Goal: Information Seeking & Learning: Learn about a topic

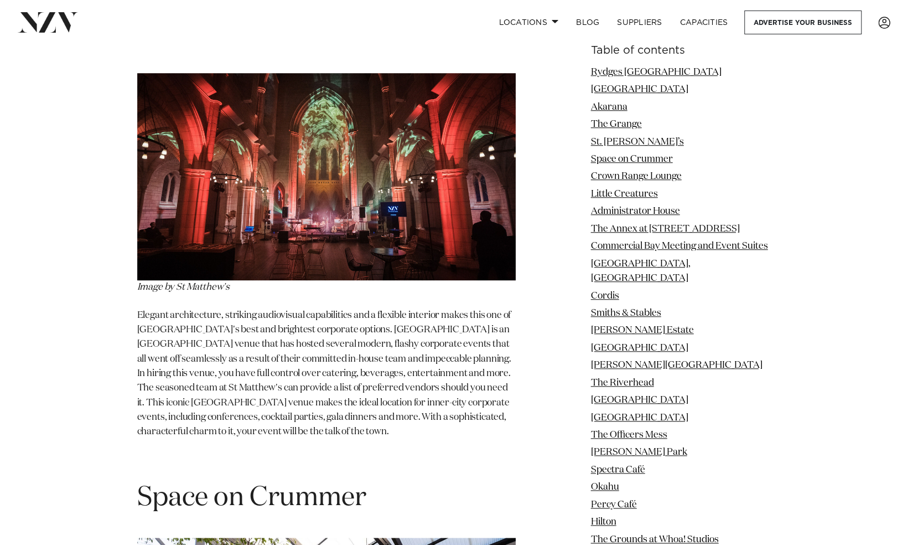
scroll to position [3259, 0]
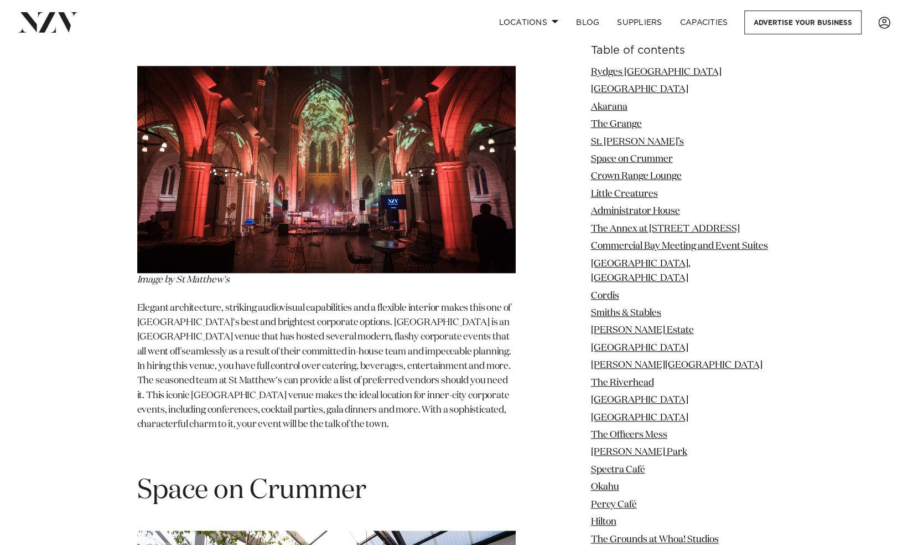
click at [467, 473] on h1 "Space on Crummer" at bounding box center [326, 490] width 379 height 35
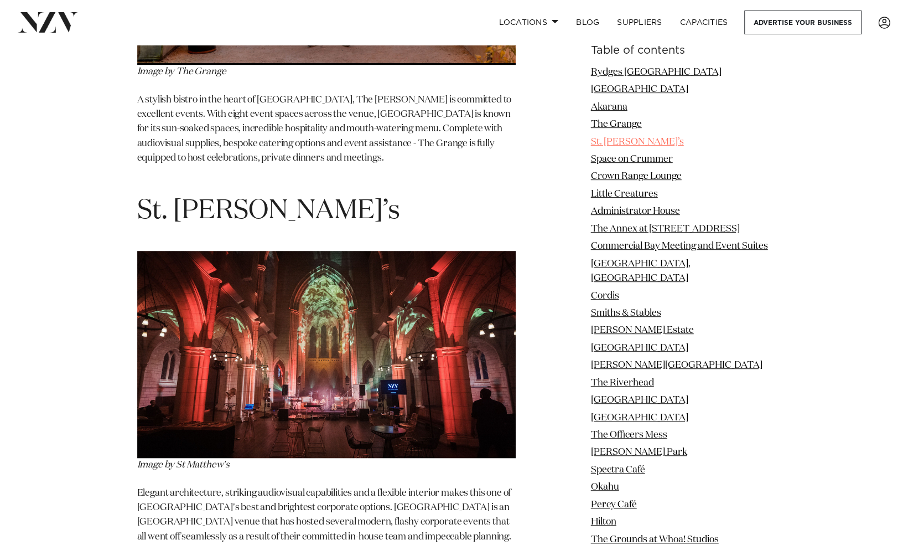
click at [636, 138] on link "St. [PERSON_NAME]’s" at bounding box center [637, 141] width 93 height 9
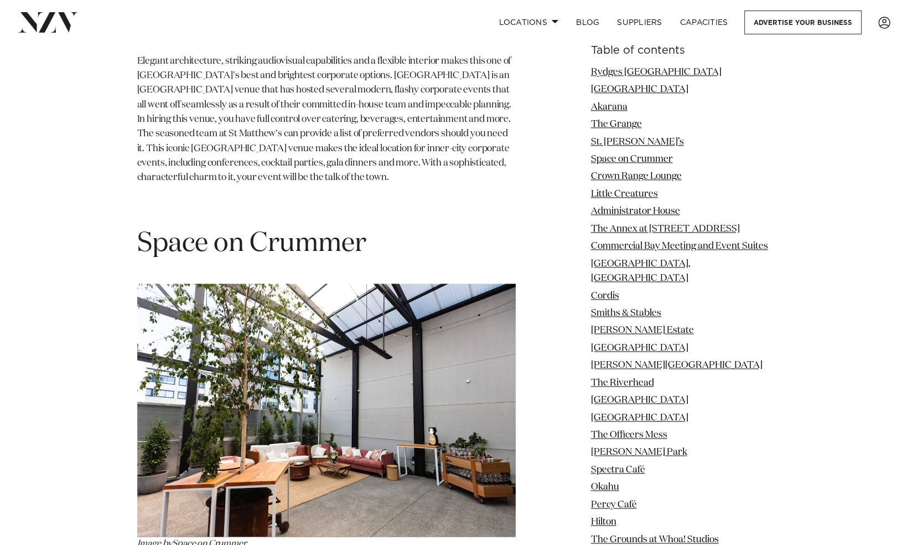
scroll to position [3688, 0]
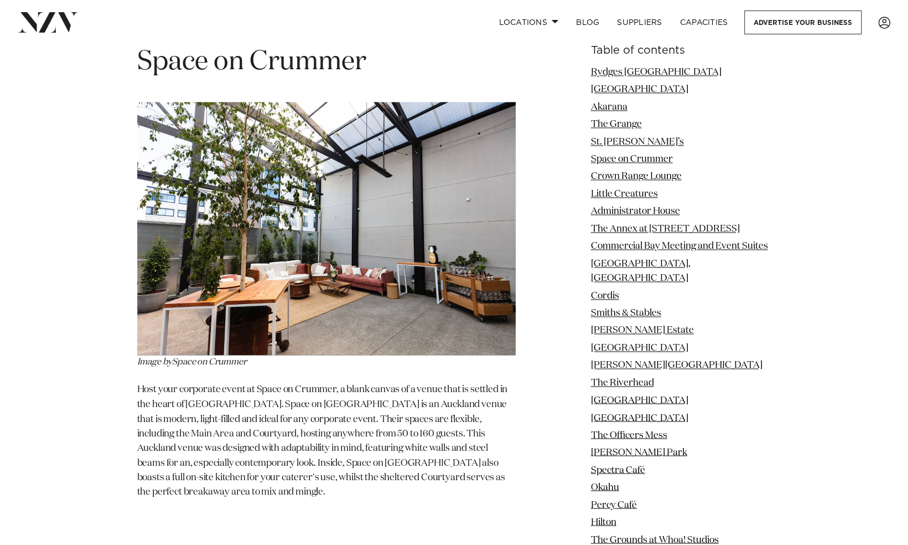
click at [498, 407] on p "Host your corporate event at Space on Crummer, a blank canvas of a venue that i…" at bounding box center [326, 441] width 379 height 117
click at [443, 399] on p "Host your corporate event at Space on Crummer, a blank canvas of a venue that i…" at bounding box center [326, 441] width 379 height 117
click at [423, 385] on span "Host your corporate event at Space on Crummer, a blank canvas of a venue that i…" at bounding box center [322, 440] width 371 height 111
click at [468, 385] on span "Host your corporate event at Space on Crummer, a blank canvas of a venue that i…" at bounding box center [322, 440] width 371 height 111
click at [494, 385] on span "Host your corporate event at Space on Crummer, a blank canvas of a venue that i…" at bounding box center [322, 440] width 371 height 111
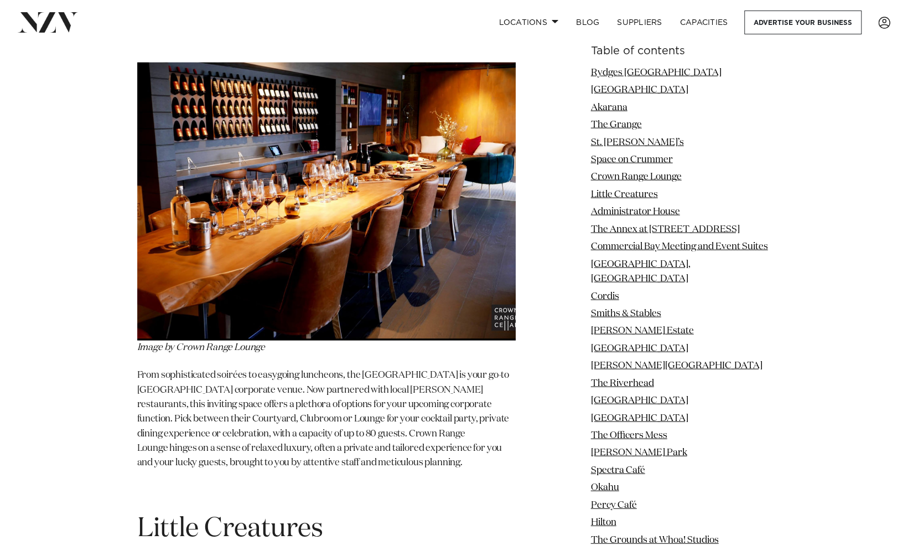
scroll to position [4255, 0]
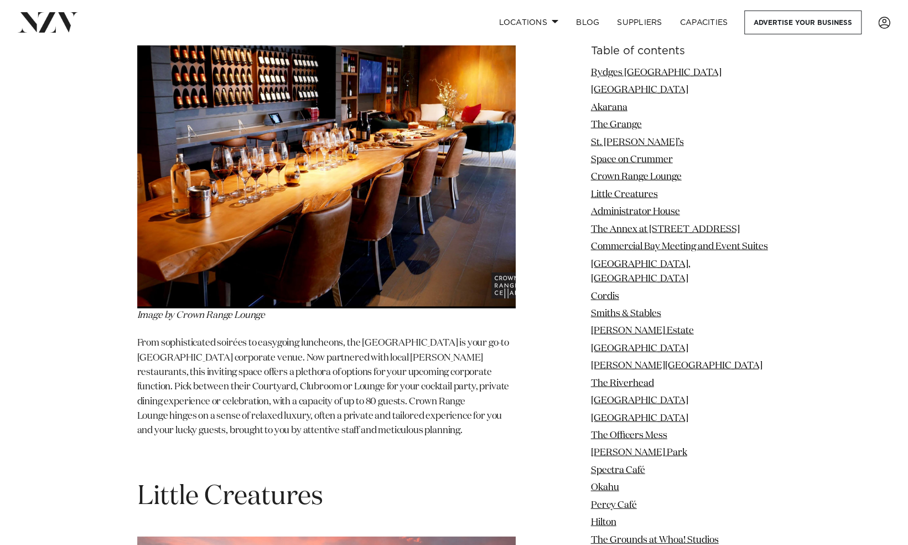
click at [484, 452] on p at bounding box center [326, 459] width 379 height 14
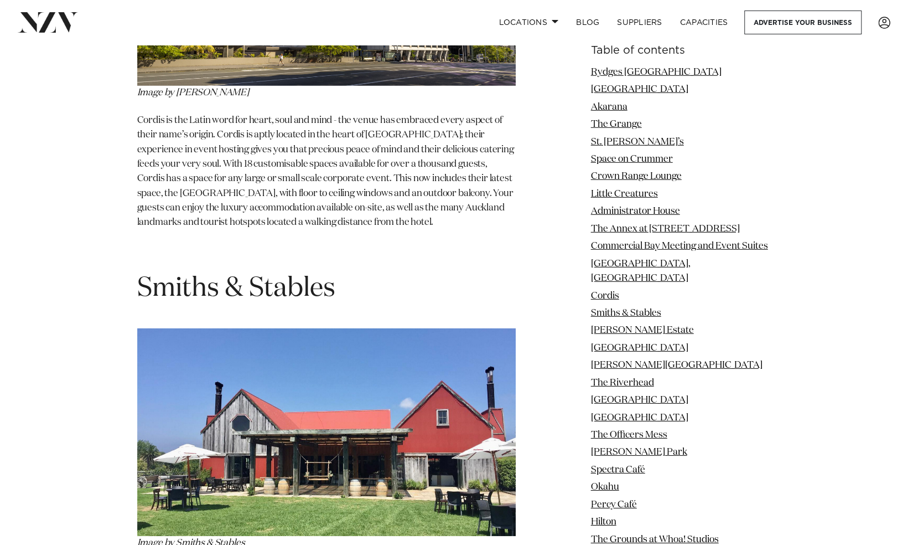
scroll to position [7459, 0]
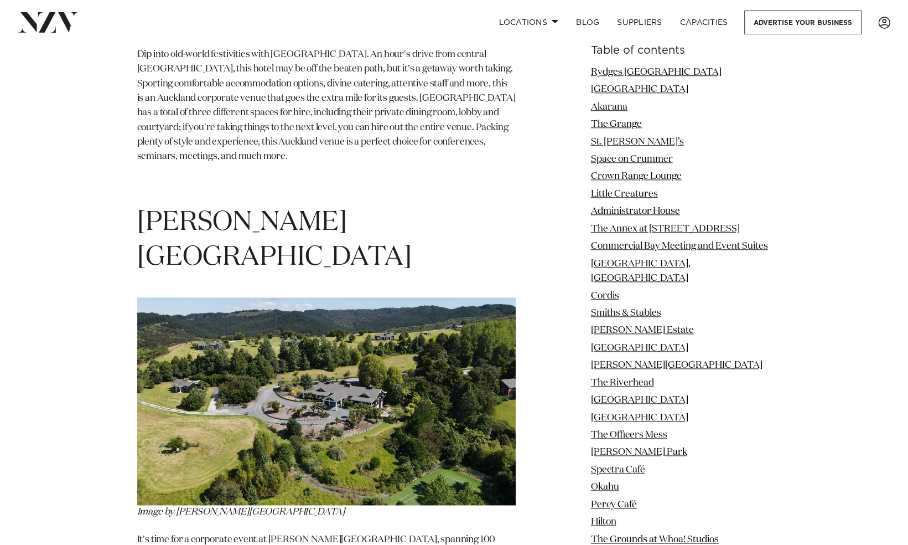
scroll to position [8934, 0]
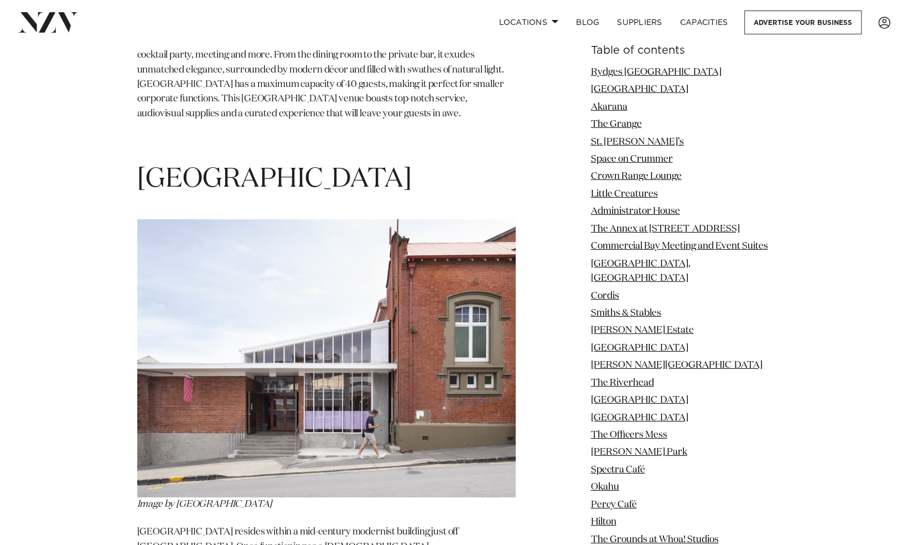
scroll to position [10462, 0]
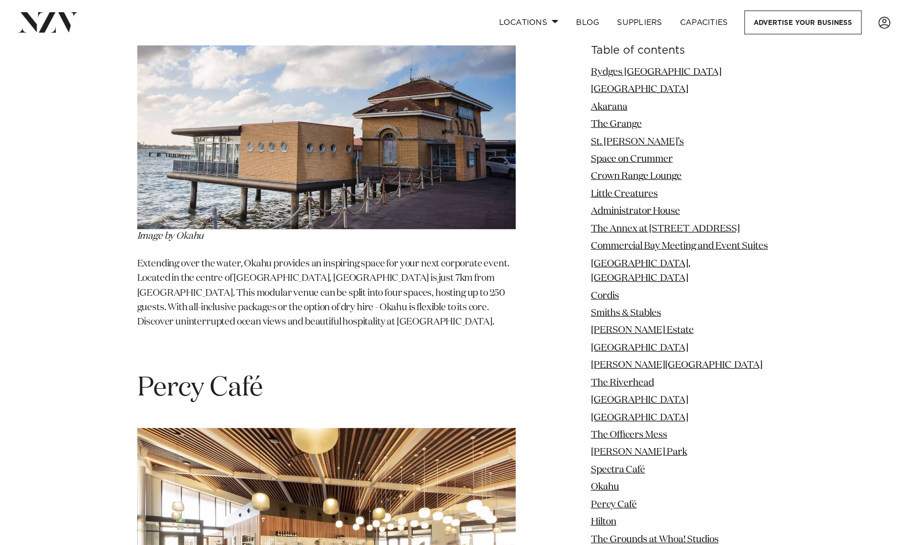
scroll to position [12767, 0]
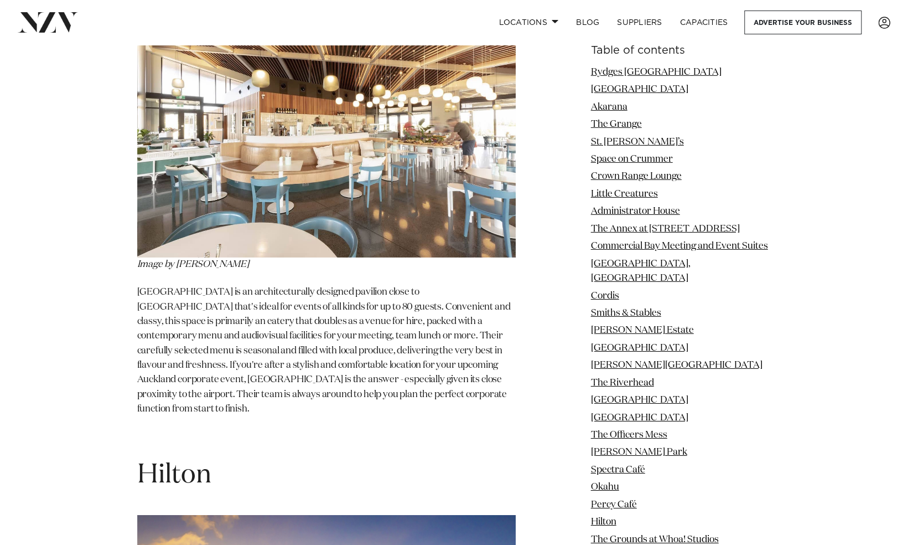
scroll to position [13211, 0]
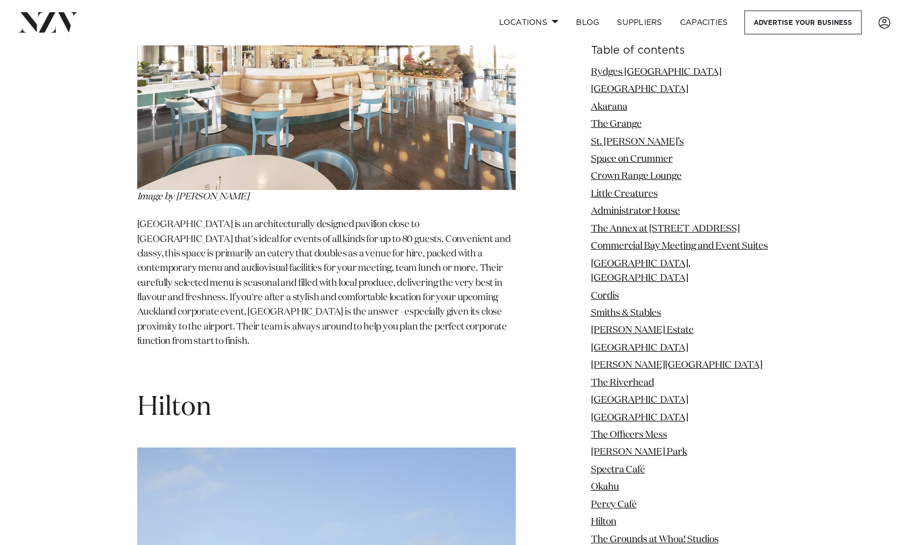
drag, startPoint x: 395, startPoint y: 339, endPoint x: 343, endPoint y: 320, distance: 55.3
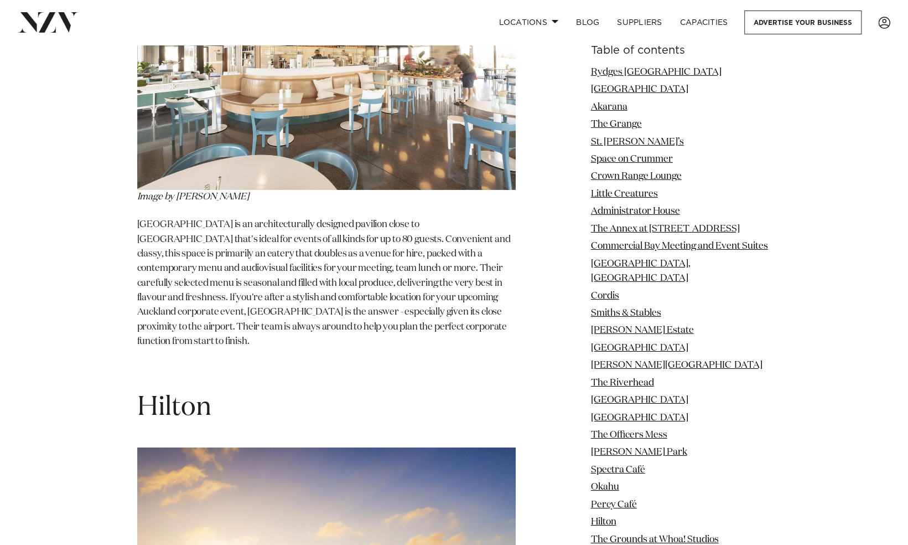
drag, startPoint x: 343, startPoint y: 320, endPoint x: 431, endPoint y: 366, distance: 99.3
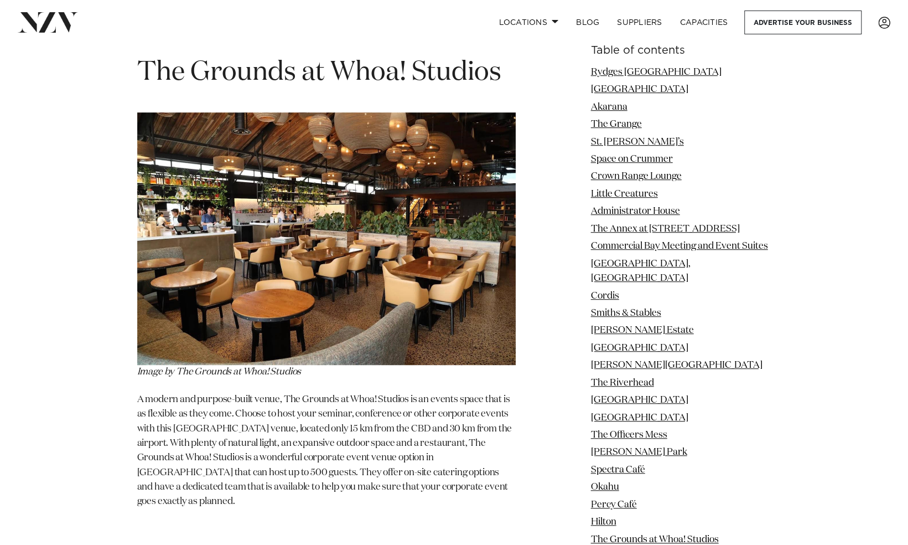
scroll to position [13996, 0]
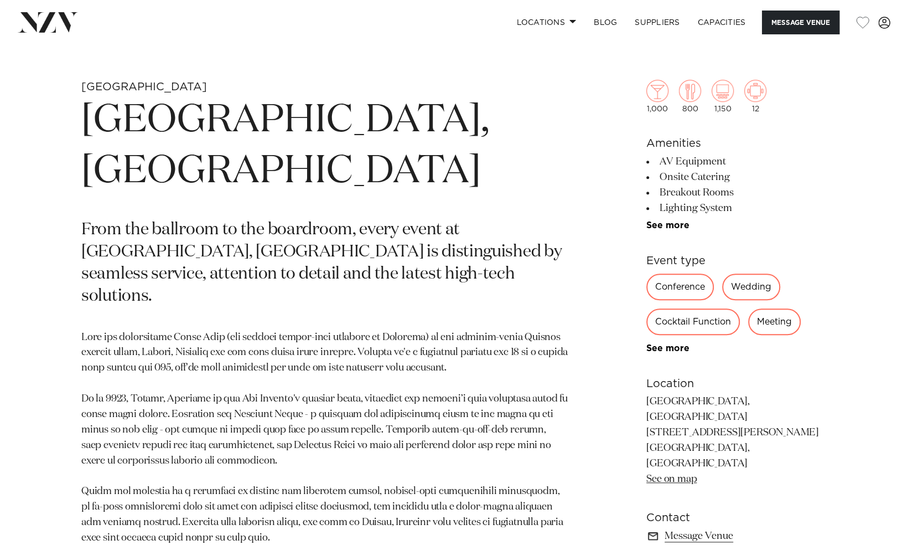
scroll to position [445, 0]
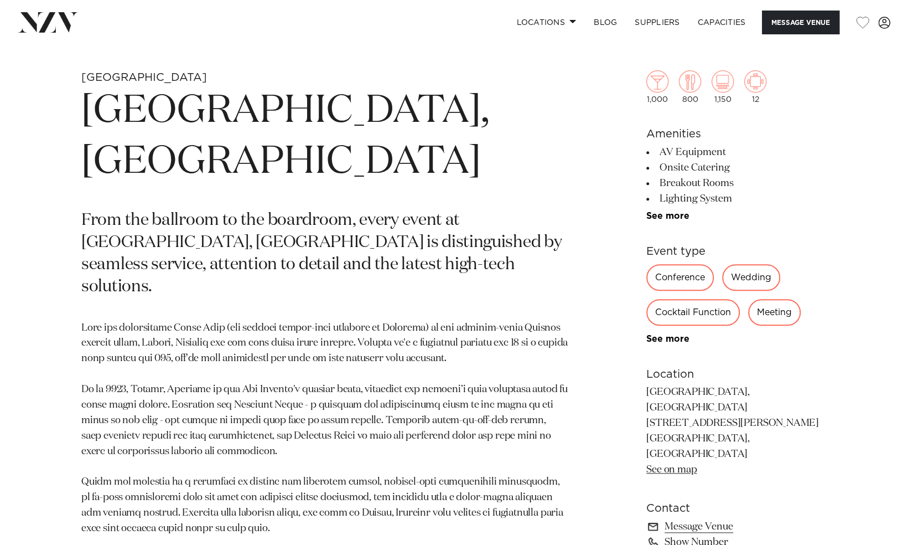
click at [469, 321] on p at bounding box center [324, 429] width 487 height 216
click at [461, 321] on p at bounding box center [324, 429] width 487 height 216
click at [462, 321] on p at bounding box center [324, 429] width 487 height 216
click at [463, 321] on p at bounding box center [324, 429] width 487 height 216
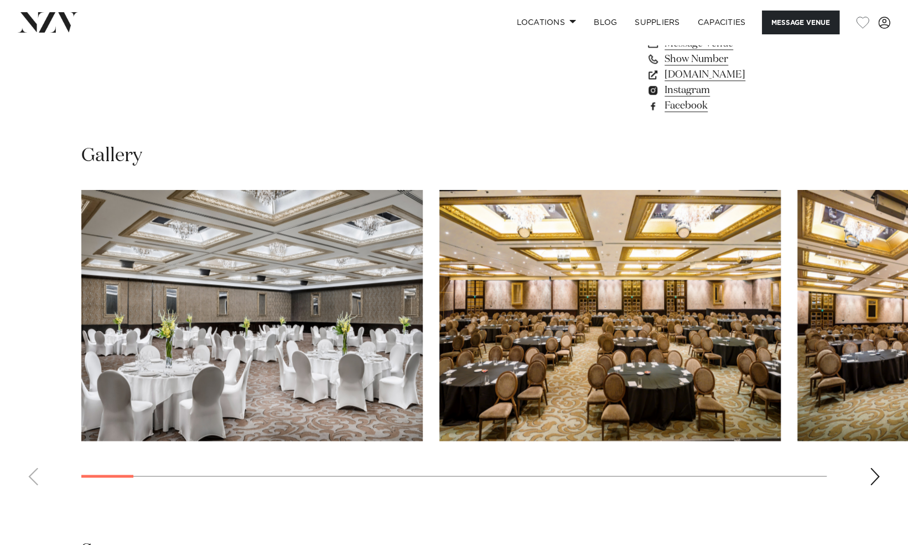
scroll to position [950, 0]
click at [876, 467] on div "Next slide" at bounding box center [875, 476] width 11 height 18
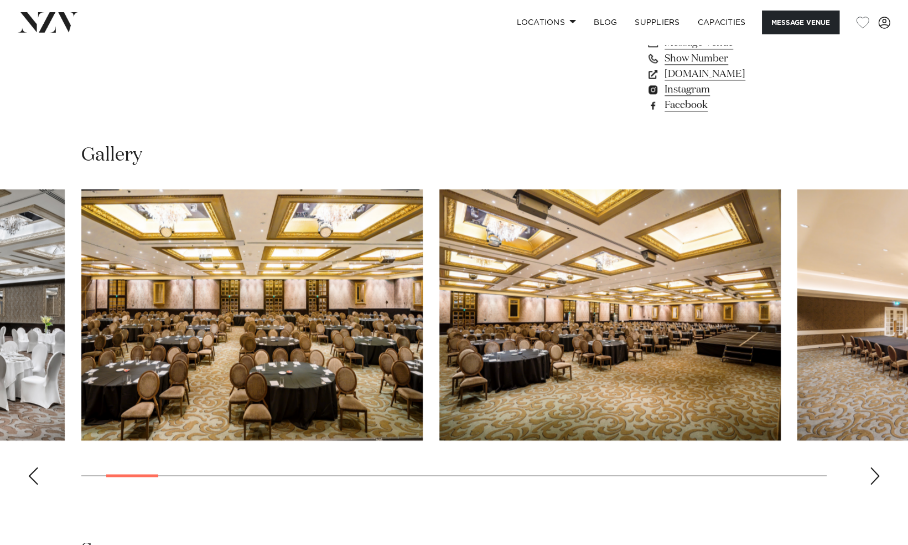
click at [876, 467] on div "Next slide" at bounding box center [875, 476] width 11 height 18
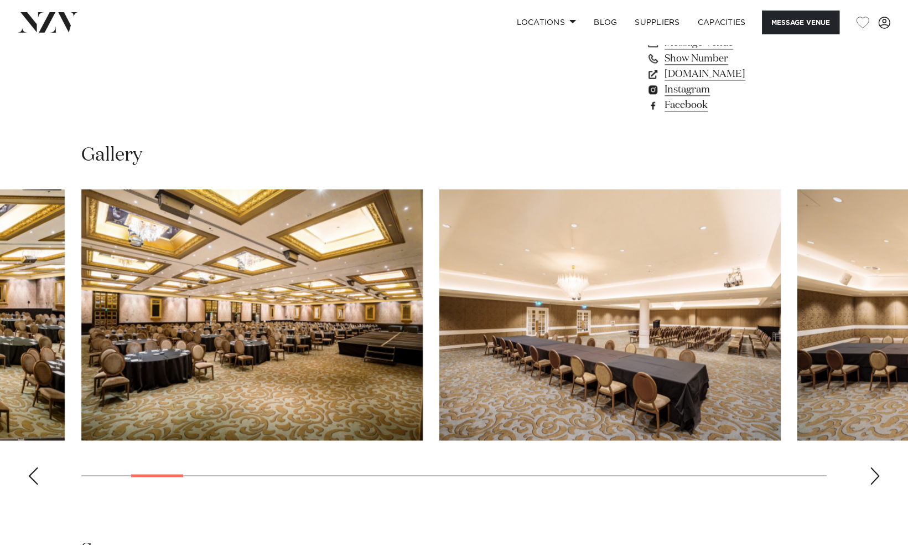
click at [876, 467] on div "Next slide" at bounding box center [875, 476] width 11 height 18
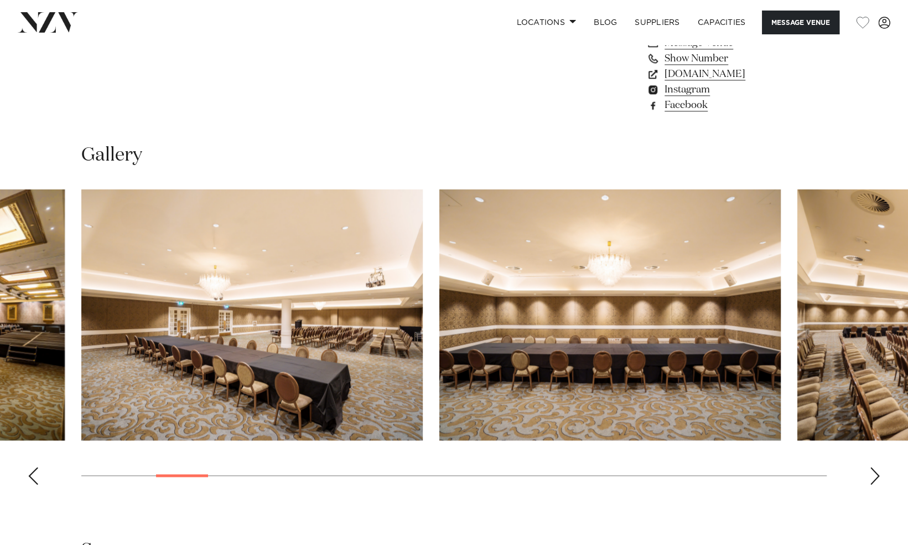
click at [876, 467] on div "Next slide" at bounding box center [875, 476] width 11 height 18
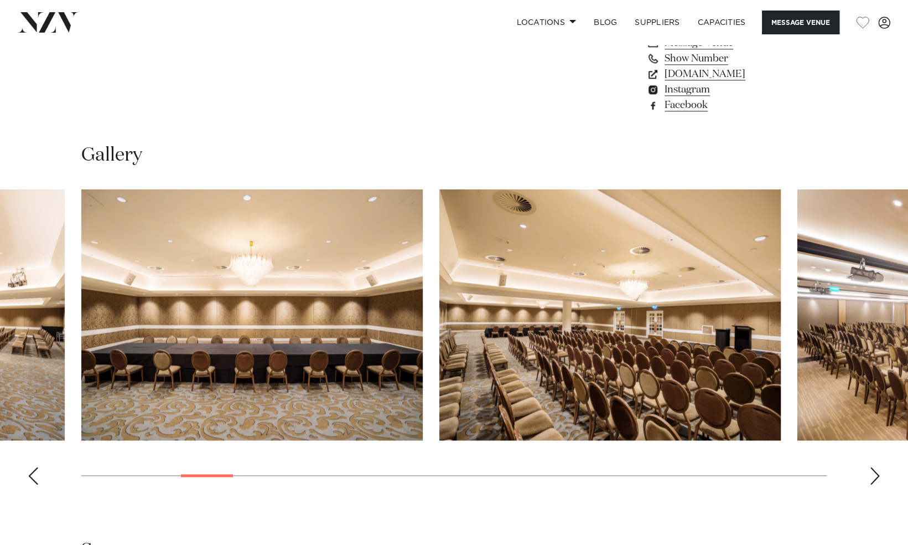
click at [876, 467] on div "Next slide" at bounding box center [875, 476] width 11 height 18
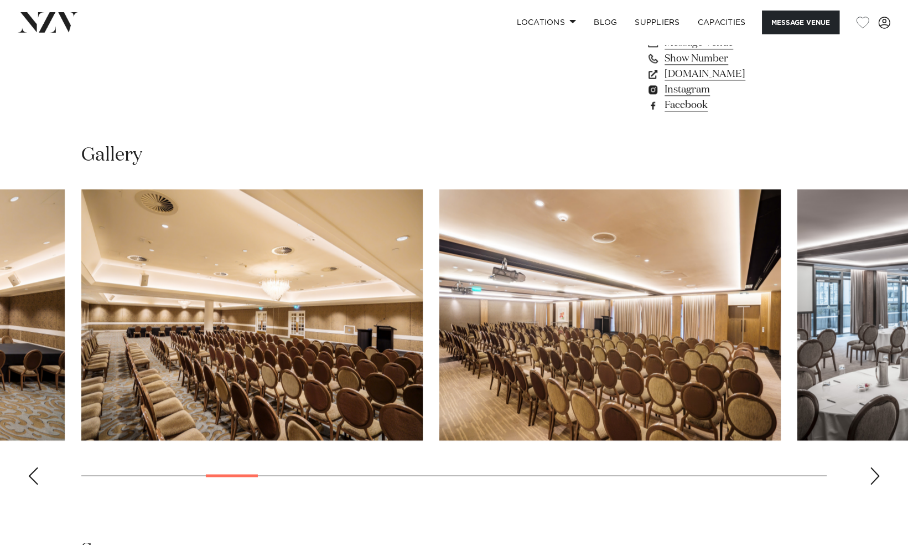
click at [876, 467] on div "Next slide" at bounding box center [875, 476] width 11 height 18
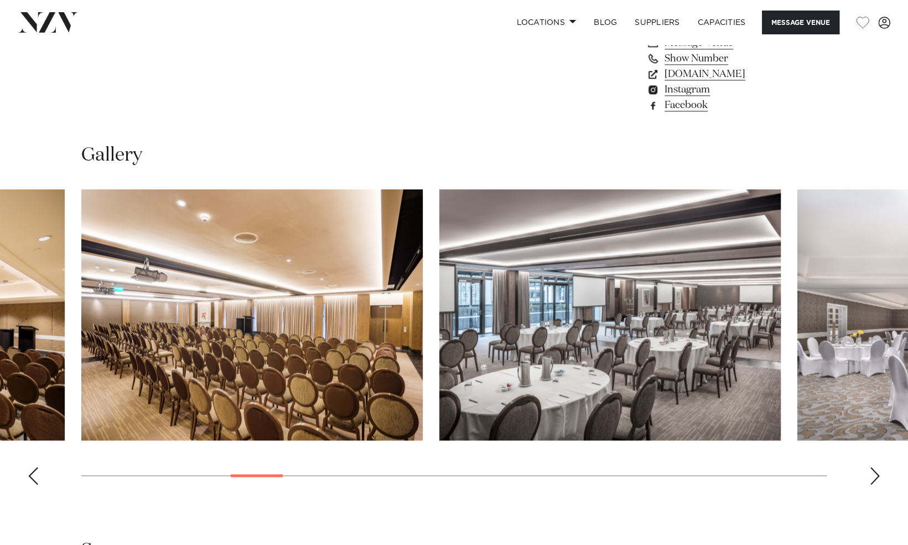
click at [876, 467] on div "Next slide" at bounding box center [875, 476] width 11 height 18
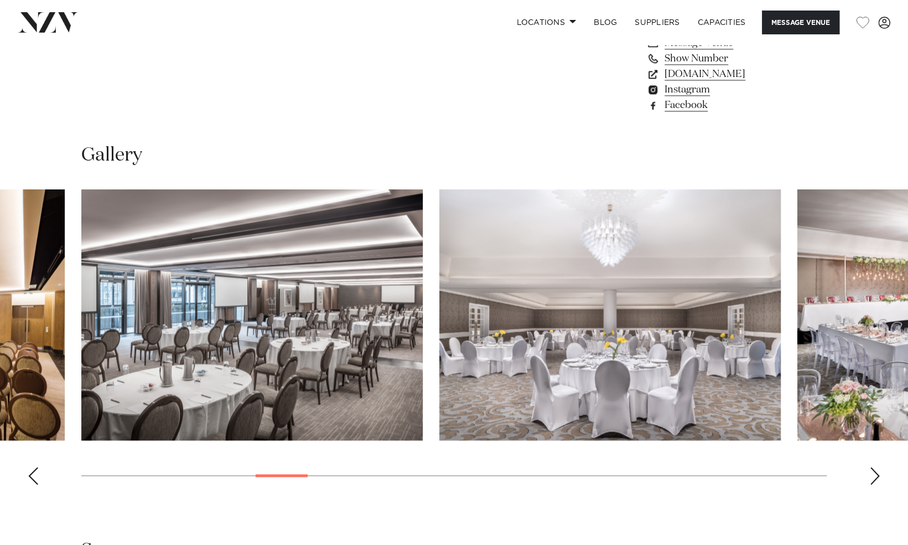
click at [876, 467] on div "Next slide" at bounding box center [875, 476] width 11 height 18
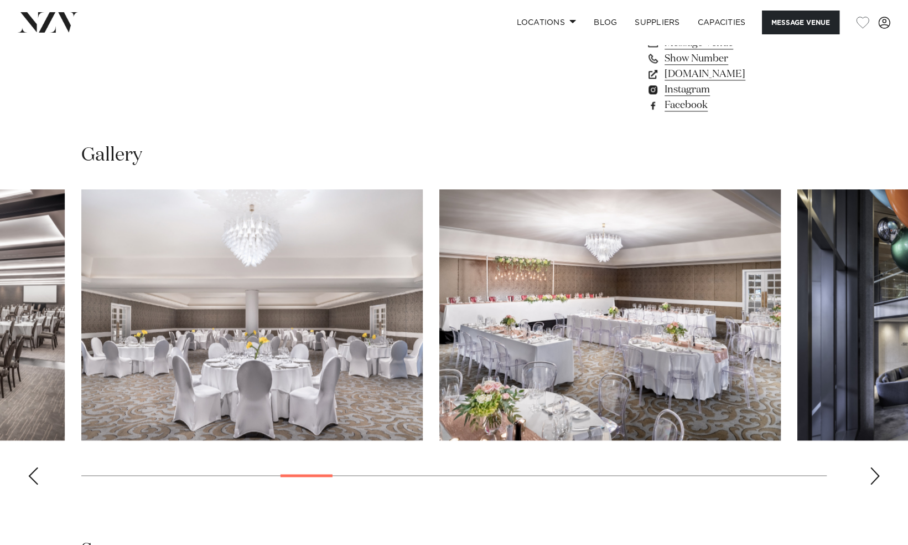
click at [876, 467] on div "Next slide" at bounding box center [875, 476] width 11 height 18
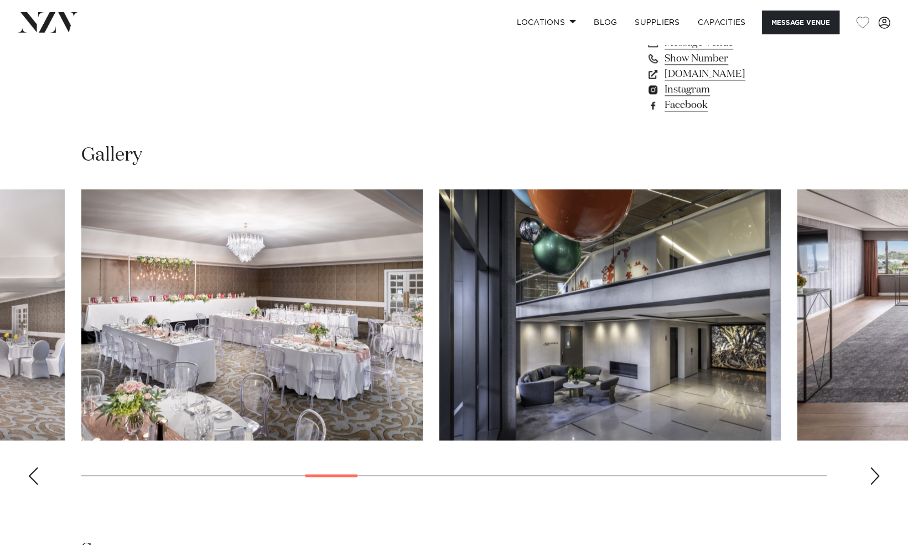
click at [876, 467] on div "Next slide" at bounding box center [875, 476] width 11 height 18
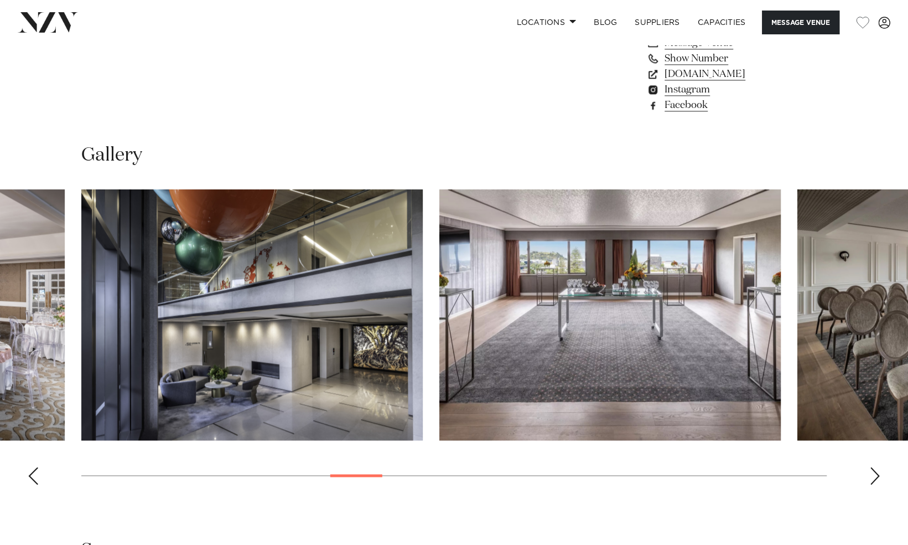
click at [876, 467] on div "Next slide" at bounding box center [875, 476] width 11 height 18
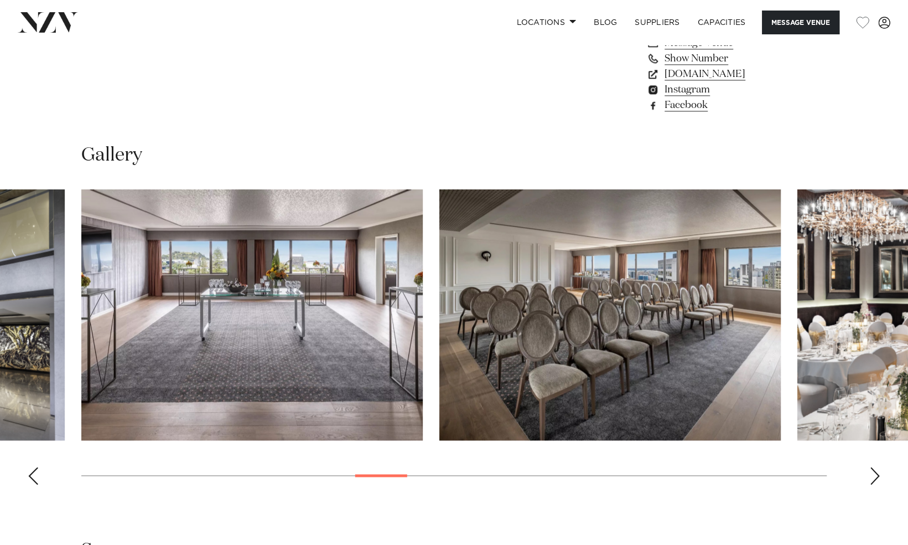
scroll to position [1253, 0]
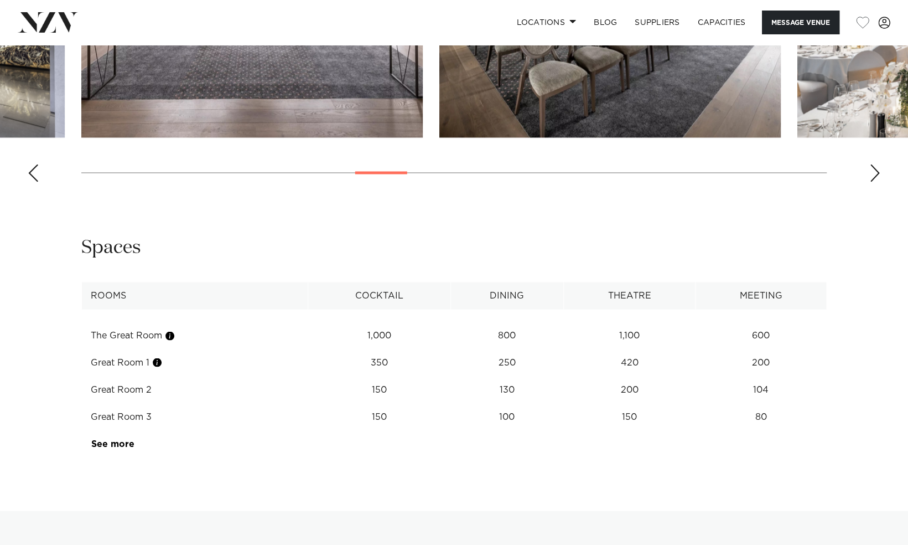
click at [495, 235] on div "Spaces" at bounding box center [454, 247] width 746 height 25
drag, startPoint x: 495, startPoint y: 224, endPoint x: 491, endPoint y: 242, distance: 18.1
click at [491, 242] on div "**********" at bounding box center [454, 346] width 891 height 222
drag, startPoint x: 491, startPoint y: 242, endPoint x: 402, endPoint y: 204, distance: 96.2
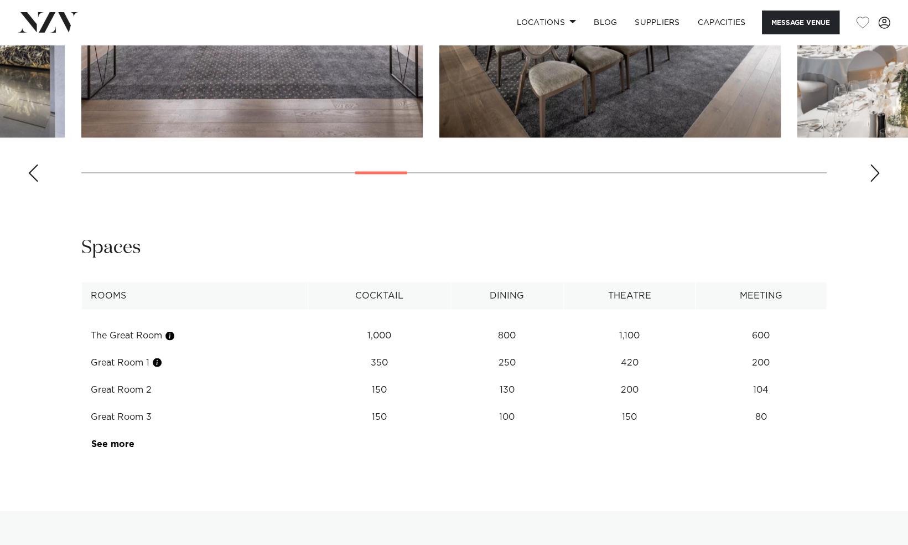
click at [402, 235] on div "Spaces" at bounding box center [454, 247] width 746 height 25
click at [316, 235] on div "Spaces" at bounding box center [454, 247] width 746 height 25
click at [461, 466] on div "Auckland Cordis, Auckland Message Venue Auckland Cordis, Auckland From the ball…" at bounding box center [454, 179] width 908 height 2774
click at [476, 322] on td "800" at bounding box center [507, 335] width 113 height 27
click at [465, 349] on td "100" at bounding box center [507, 335] width 113 height 27
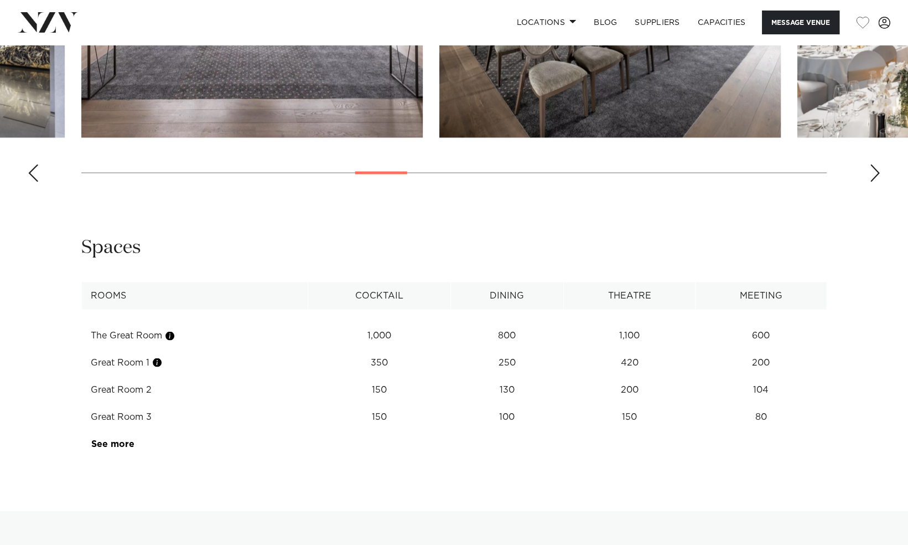
click at [465, 349] on td "100" at bounding box center [507, 335] width 113 height 27
click at [481, 323] on td "250" at bounding box center [507, 335] width 113 height 27
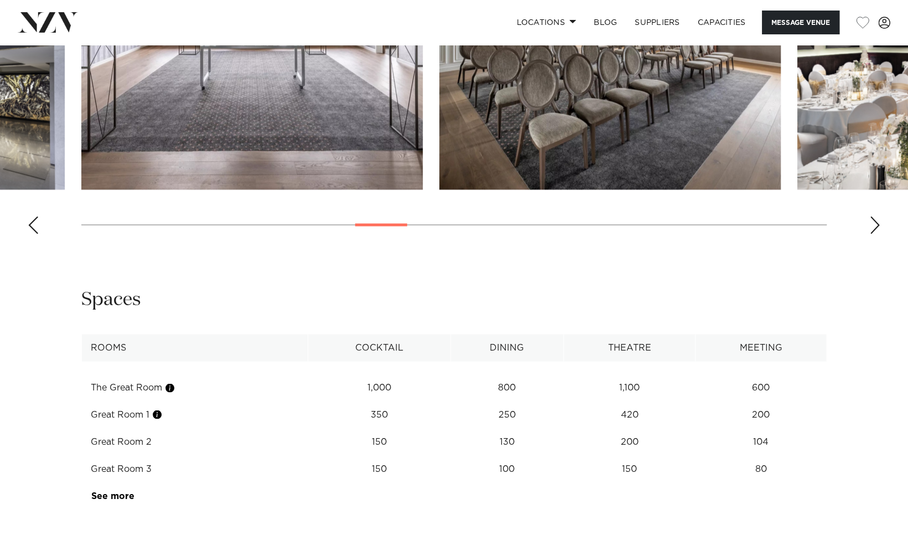
scroll to position [1204, 0]
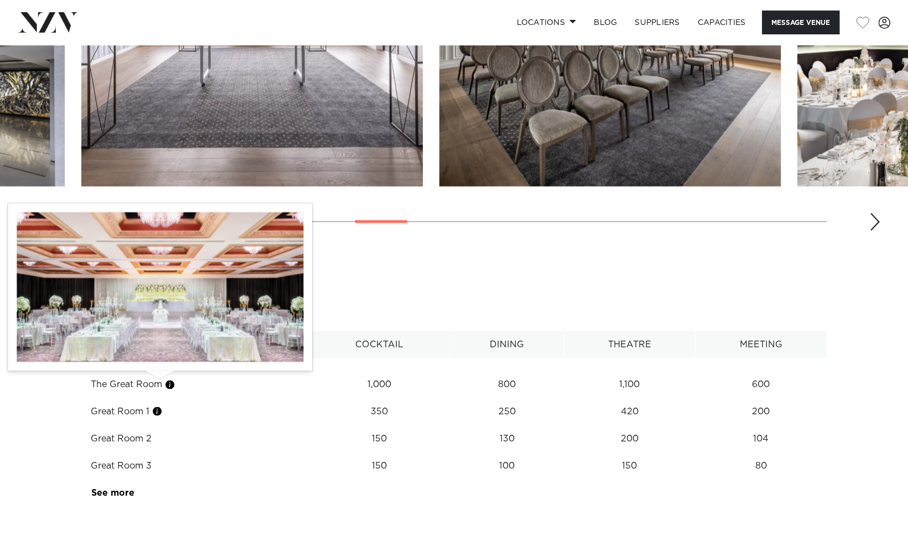
click at [158, 405] on button "button" at bounding box center [157, 410] width 11 height 11
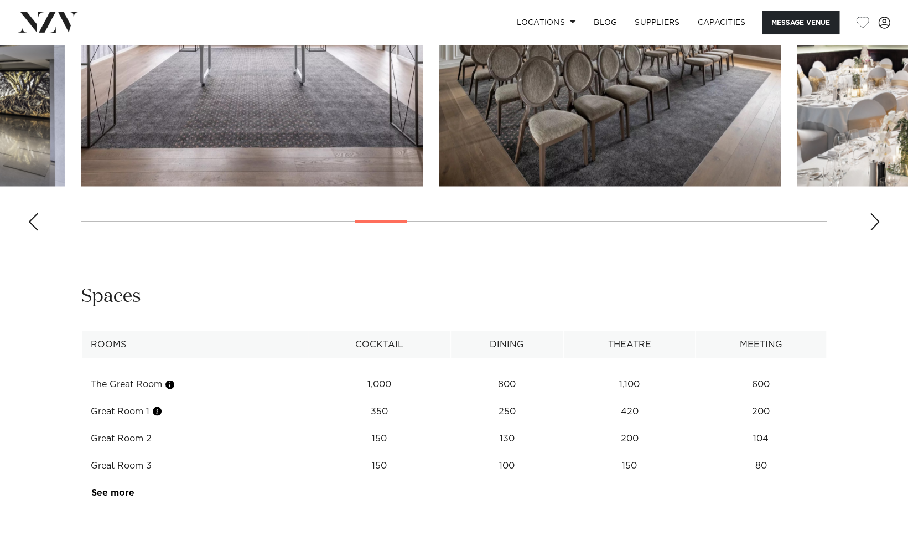
click at [518, 237] on div "Auckland Cordis, Auckland Message Venue Auckland Cordis, Auckland From the ball…" at bounding box center [454, 228] width 908 height 2774
click at [437, 283] on div "**********" at bounding box center [454, 394] width 891 height 222
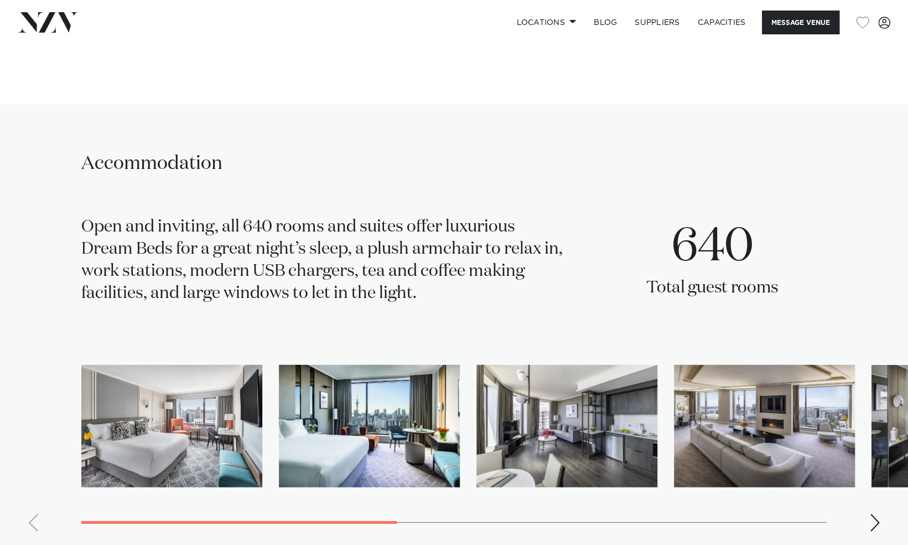
scroll to position [1660, 0]
click at [452, 224] on div "Open and inviting, all 640 rooms and suites offer luxurious Dream Beds for a gr…" at bounding box center [324, 264] width 487 height 96
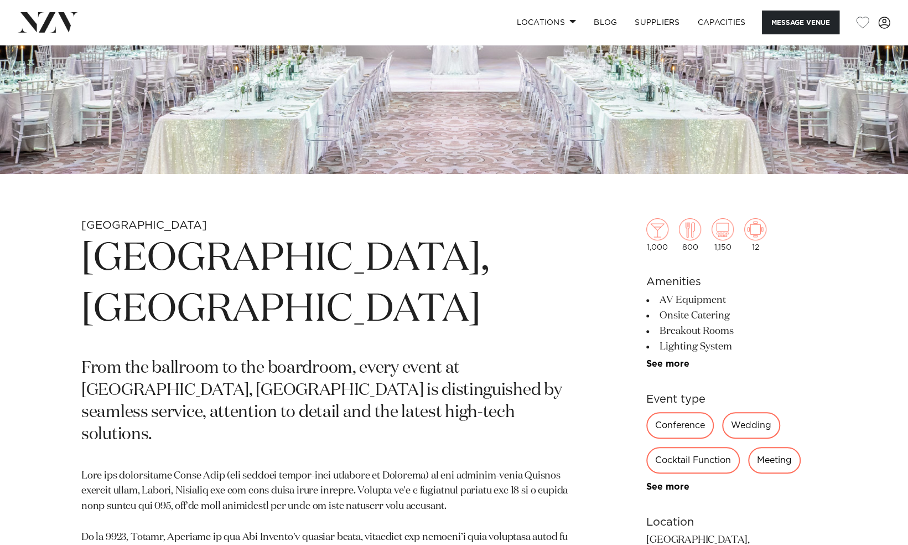
scroll to position [0, 0]
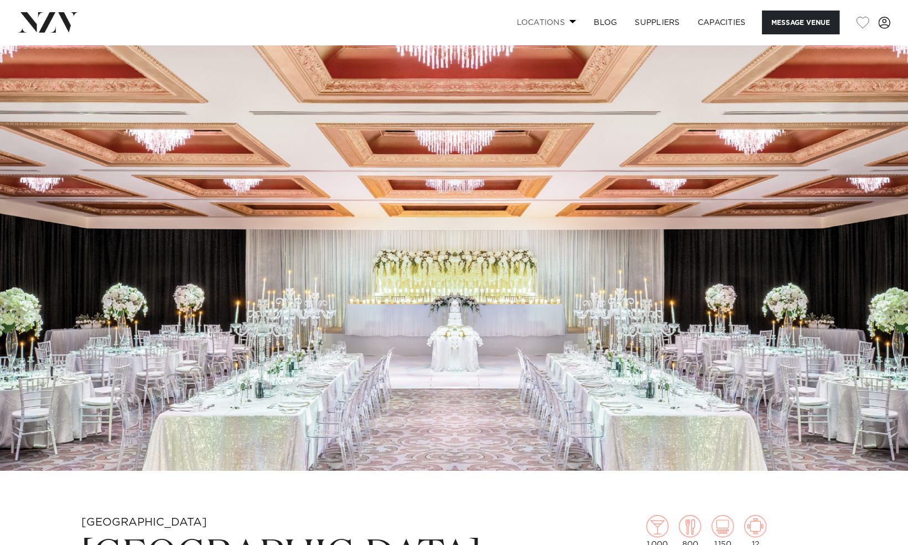
click at [533, 24] on link "Locations" at bounding box center [547, 23] width 78 height 24
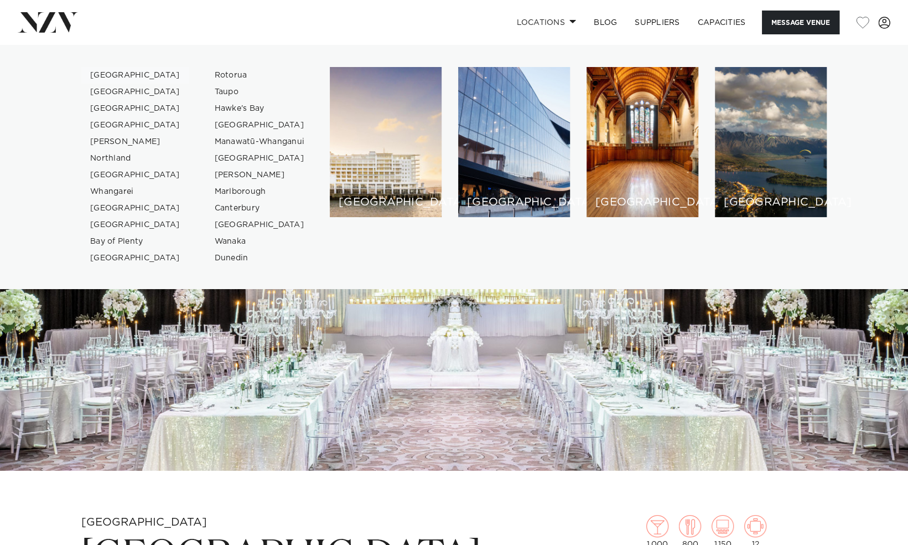
click at [116, 78] on link "[GEOGRAPHIC_DATA]" at bounding box center [135, 75] width 108 height 17
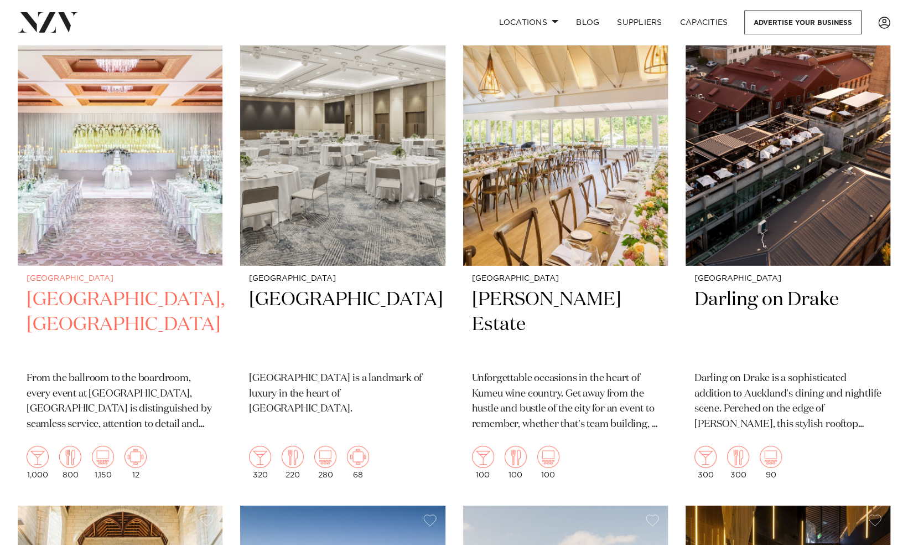
scroll to position [2068, 0]
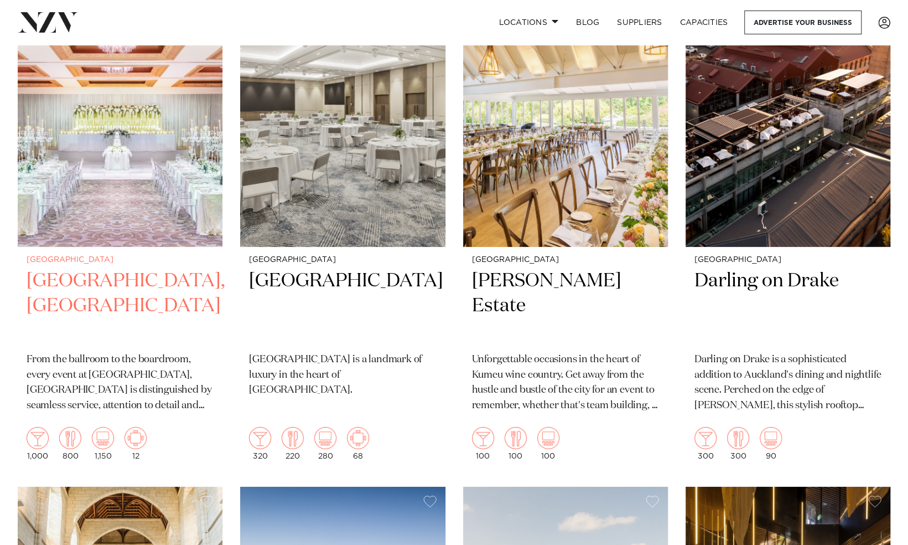
click at [126, 268] on h2 "[GEOGRAPHIC_DATA], [GEOGRAPHIC_DATA]" at bounding box center [120, 305] width 187 height 75
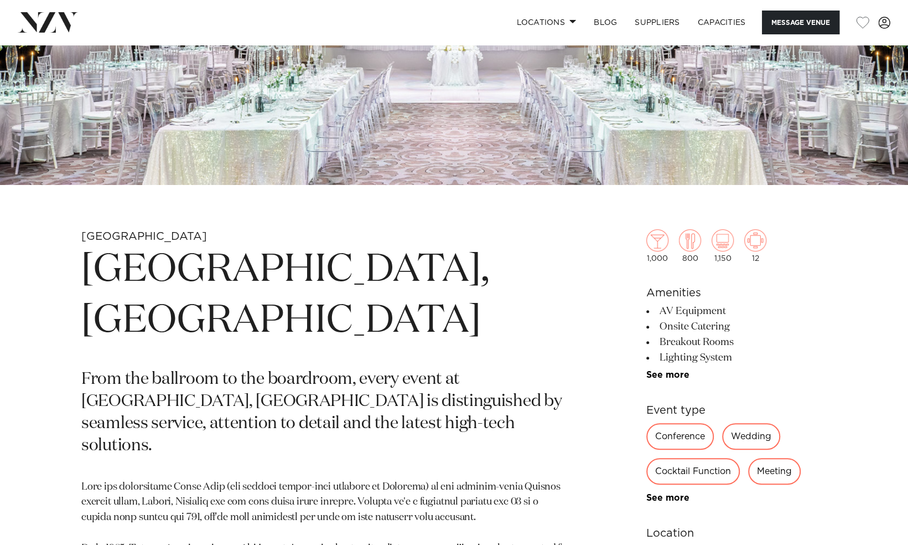
scroll to position [309, 0]
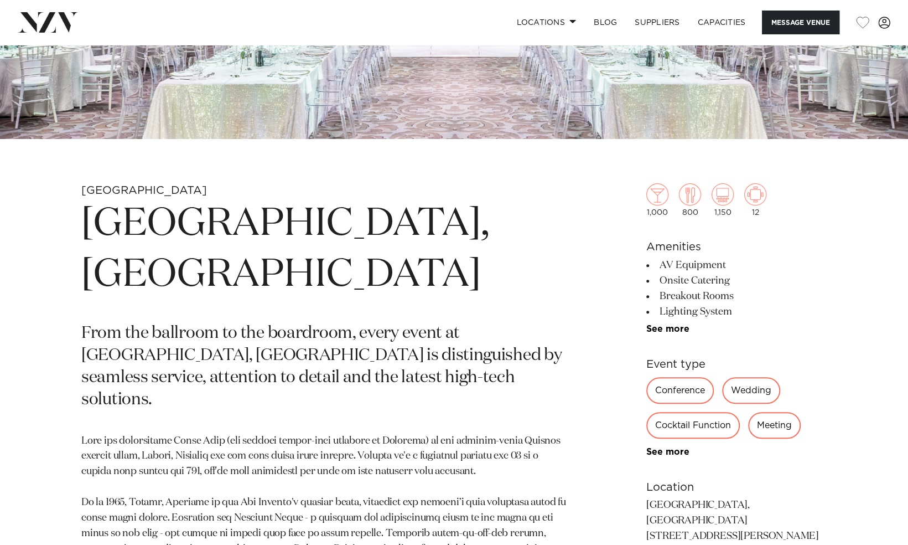
scroll to position [331, 0]
click at [395, 355] on section "Auckland Cordis, Auckland From the ballroom to the boardroom, every event at Co…" at bounding box center [324, 464] width 487 height 561
click at [394, 355] on section "Auckland Cordis, Auckland From the ballroom to the boardroom, every event at Co…" at bounding box center [324, 464] width 487 height 561
drag, startPoint x: 394, startPoint y: 355, endPoint x: 448, endPoint y: 360, distance: 54.4
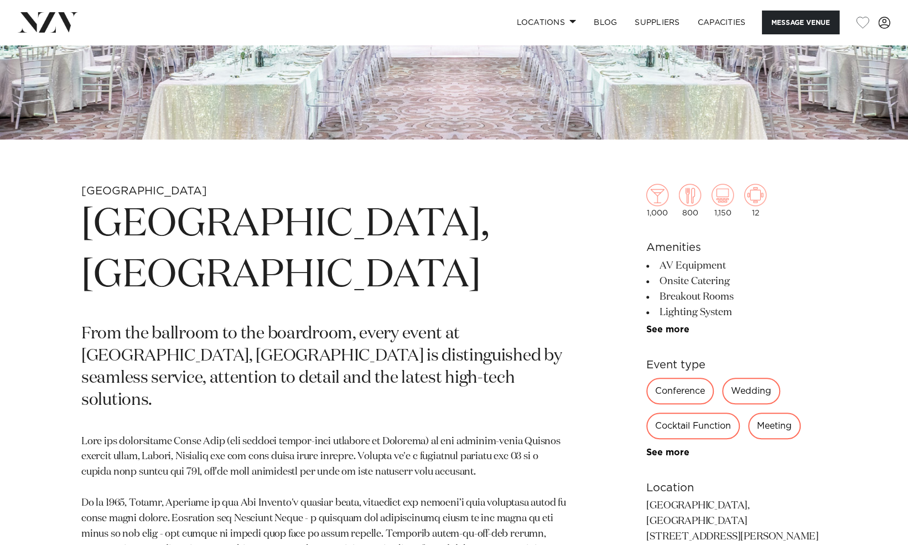
click at [448, 360] on section "Auckland Cordis, Auckland From the ballroom to the boardroom, every event at Co…" at bounding box center [324, 464] width 487 height 561
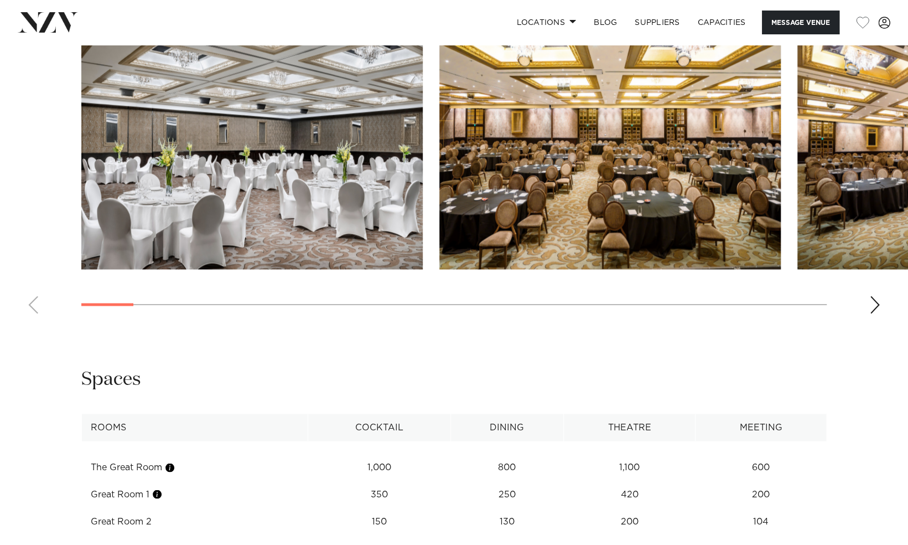
scroll to position [1325, 0]
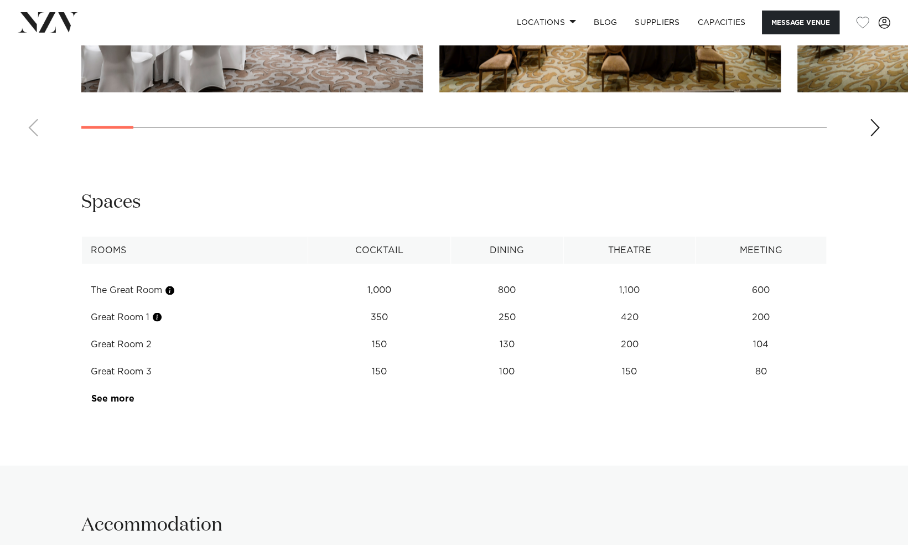
scroll to position [1248, 0]
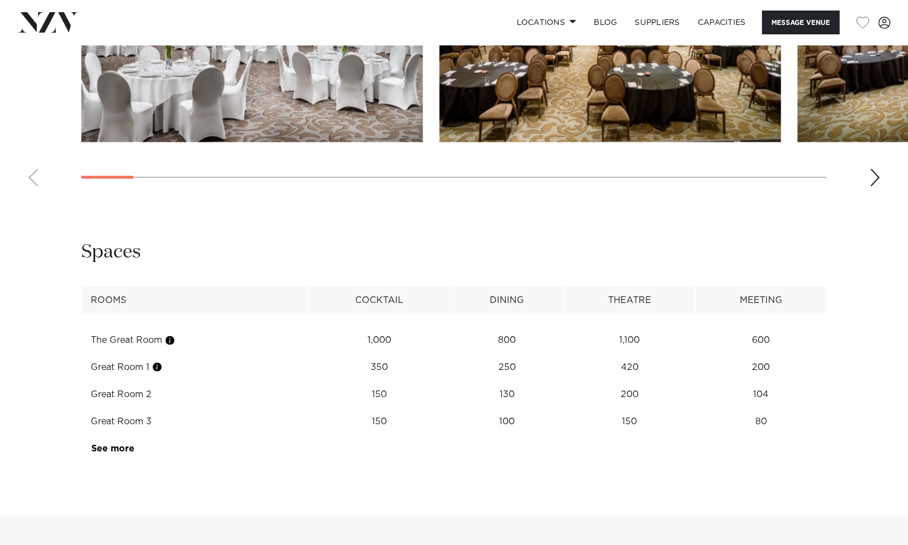
click at [492, 239] on div "**********" at bounding box center [454, 350] width 891 height 222
click at [409, 239] on div "Spaces" at bounding box center [454, 251] width 746 height 25
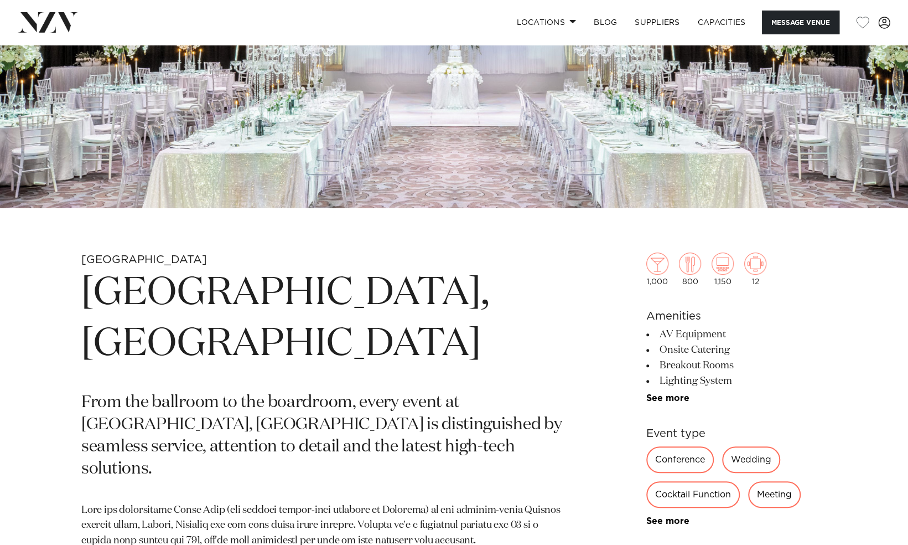
scroll to position [0, 0]
